Goal: Transaction & Acquisition: Purchase product/service

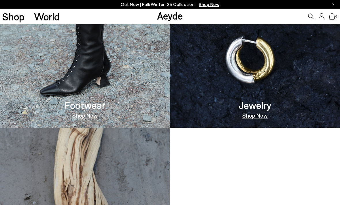
scroll to position [381, 0]
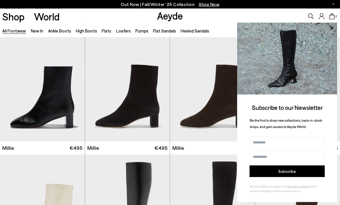
scroll to position [2035, 0]
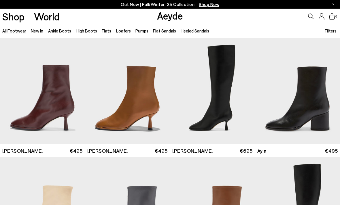
scroll to position [2395, 0]
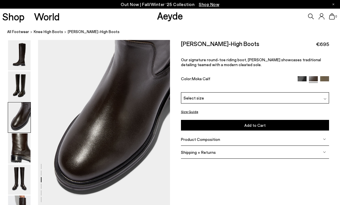
scroll to position [354, 0]
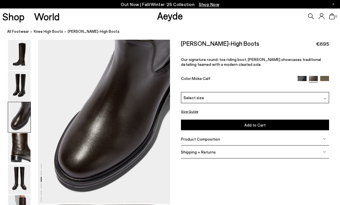
click at [24, 147] on img at bounding box center [19, 149] width 22 height 30
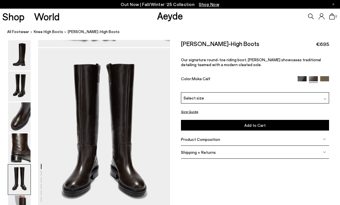
scroll to position [674, 0]
